Goal: Browse casually: Explore the website without a specific task or goal

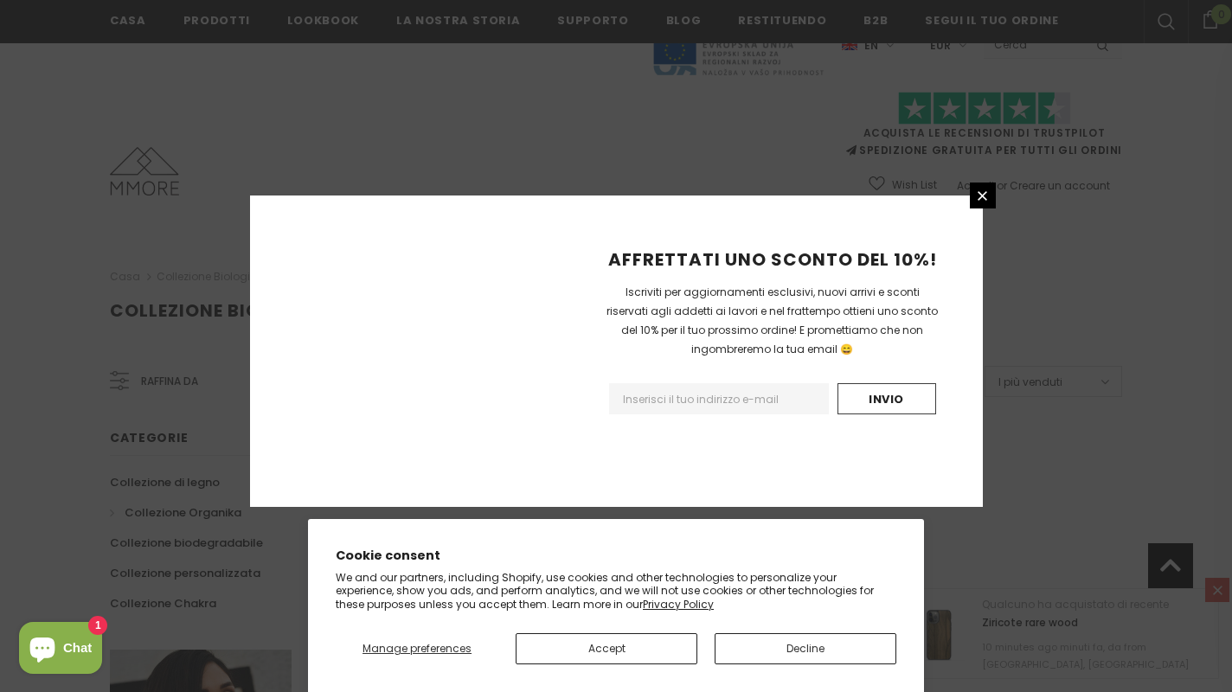
scroll to position [1081, 0]
